Goal: Check status: Check status

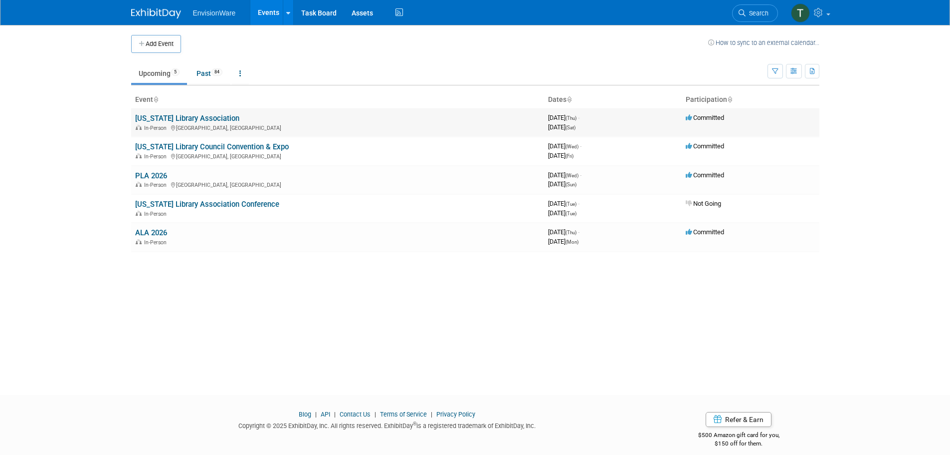
click at [204, 122] on link "[US_STATE] Library Association" at bounding box center [187, 118] width 104 height 9
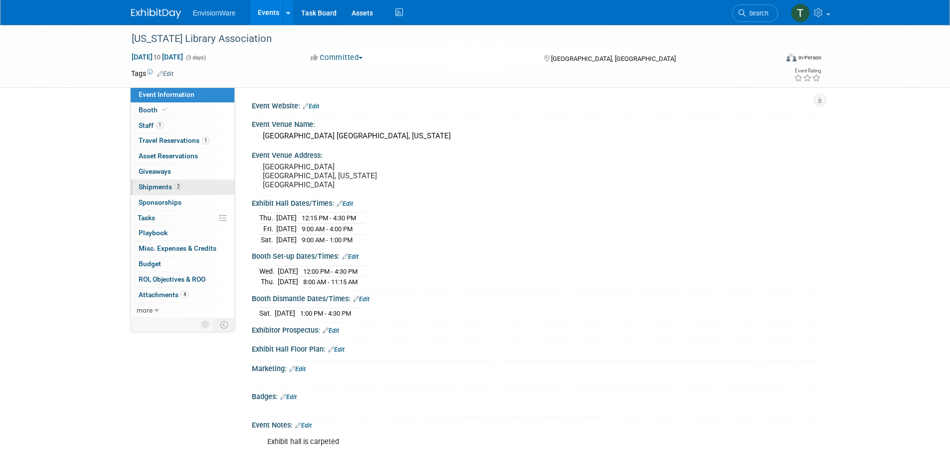
click at [192, 185] on link "2 Shipments 2" at bounding box center [183, 187] width 104 height 15
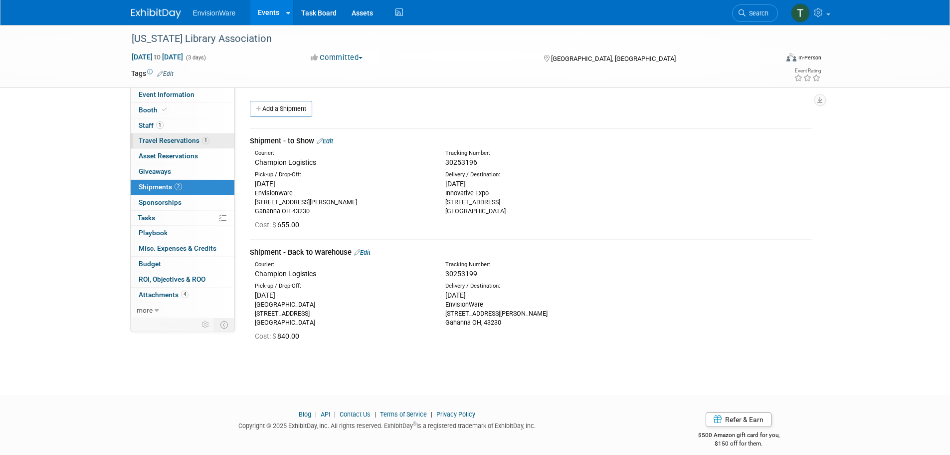
click at [212, 140] on link "1 Travel Reservations 1" at bounding box center [183, 140] width 104 height 15
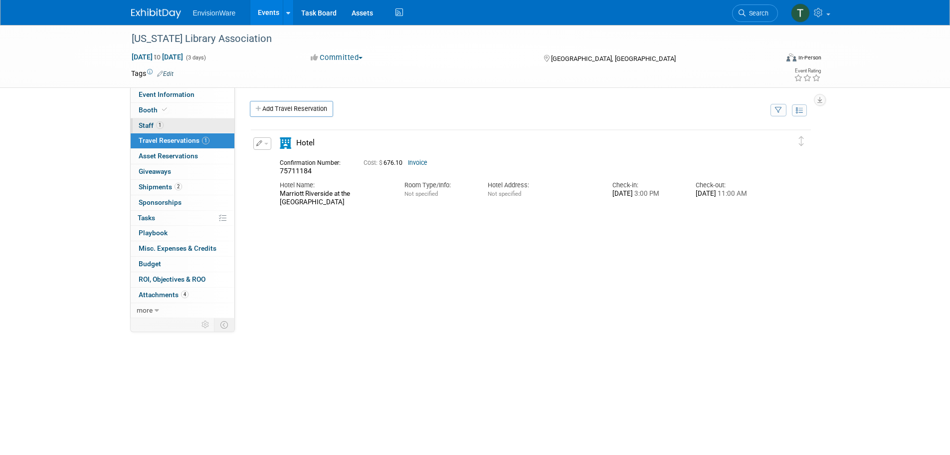
click at [210, 126] on link "1 Staff 1" at bounding box center [183, 125] width 104 height 15
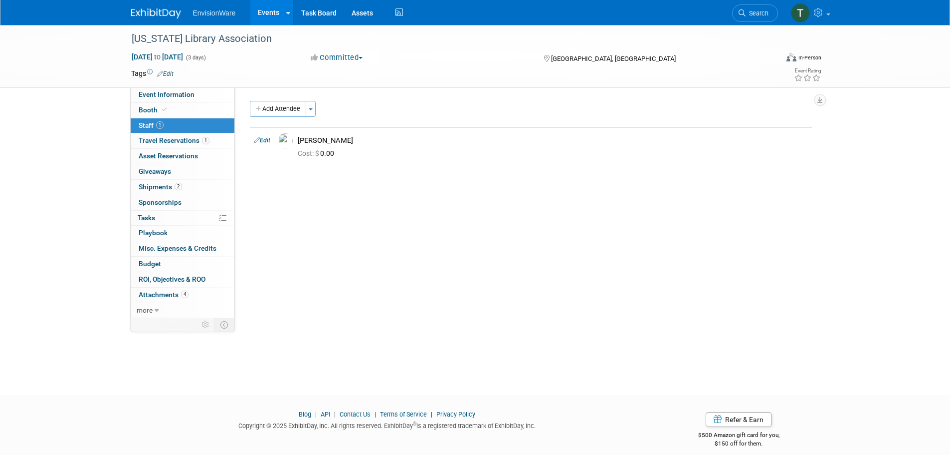
click at [215, 133] on link "1 Staff 1" at bounding box center [183, 125] width 104 height 15
click at [344, 193] on div "Event Website: Edit Event Venue Name: [GEOGRAPHIC_DATA] [GEOGRAPHIC_DATA], [US_…" at bounding box center [527, 202] width 585 height 231
